Goal: Register for event/course: Sign up to attend an event or enroll in a course

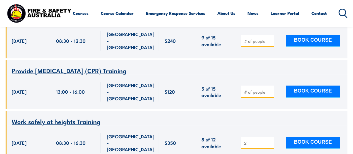
scroll to position [250, 0]
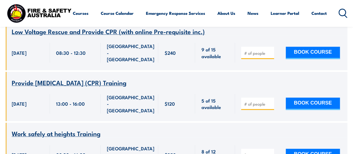
click at [75, 128] on span "Work safely at heights Training" at bounding box center [56, 132] width 89 height 9
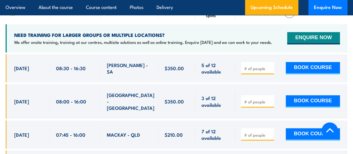
scroll to position [838, 0]
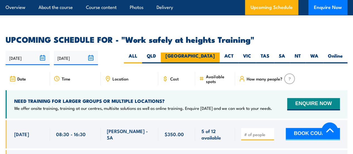
click at [215, 61] on label "[GEOGRAPHIC_DATA]" at bounding box center [190, 58] width 59 height 11
click at [215, 56] on input "[GEOGRAPHIC_DATA]" at bounding box center [217, 55] width 4 height 4
radio input "true"
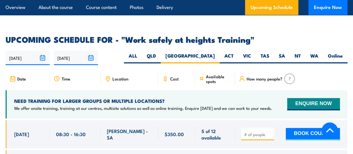
scroll to position [854, 0]
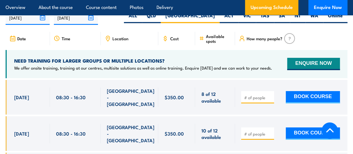
scroll to position [892, 0]
